Goal: Navigation & Orientation: Find specific page/section

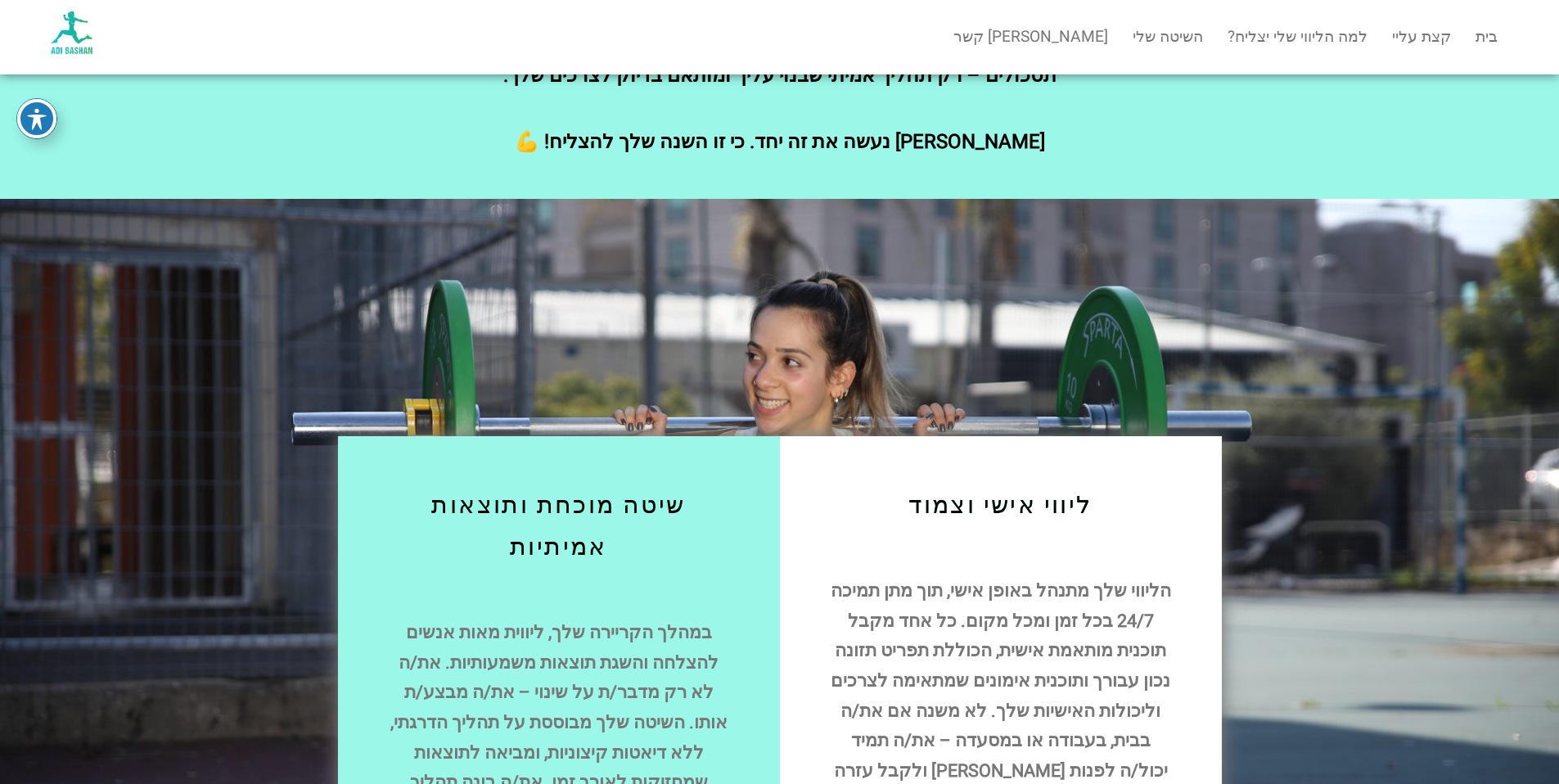
scroll to position [565, 0]
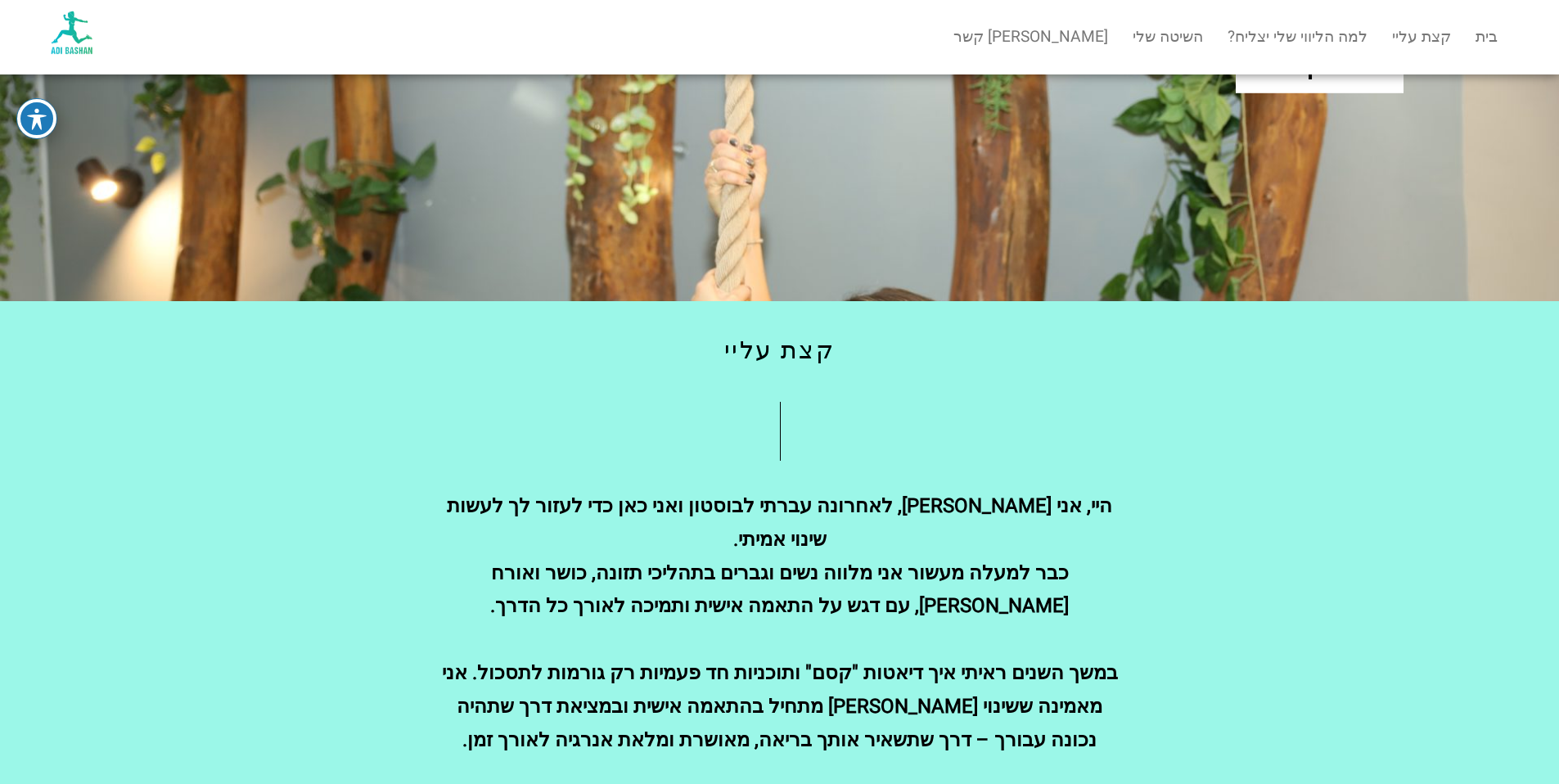
click at [61, 34] on img at bounding box center [71, 32] width 45 height 45
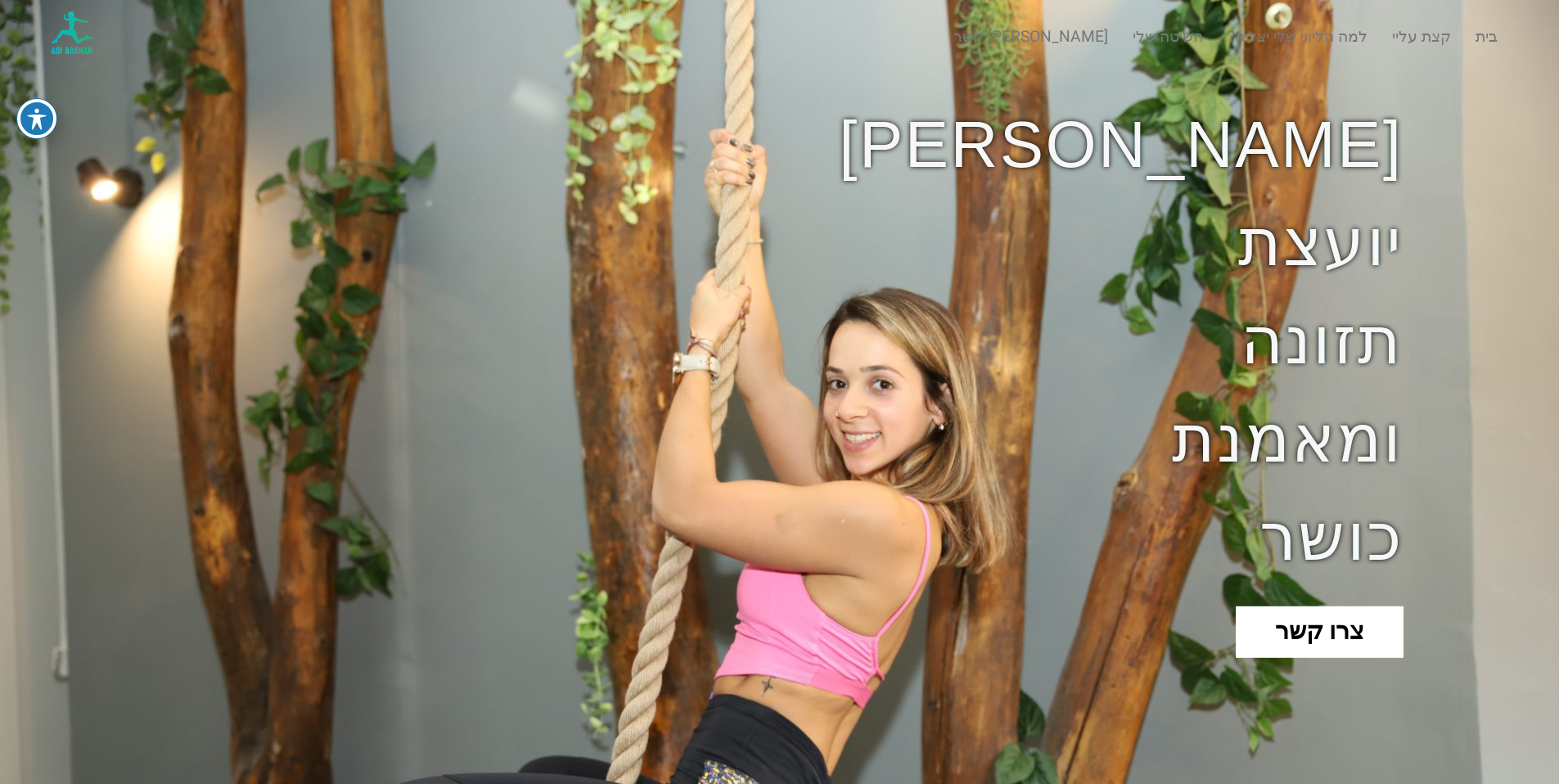
click at [70, 27] on img at bounding box center [71, 32] width 45 height 45
